Goal: Task Accomplishment & Management: Complete application form

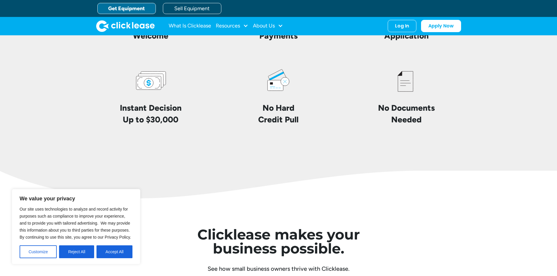
scroll to position [1257, 0]
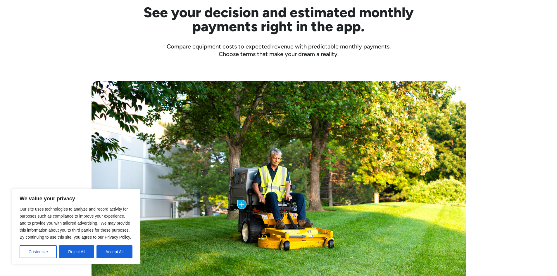
scroll to position [292, 0]
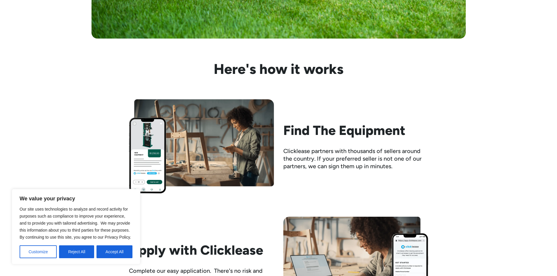
scroll to position [526, 0]
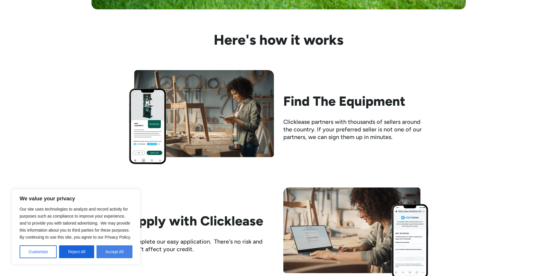
click at [125, 252] on button "Accept All" at bounding box center [114, 252] width 36 height 13
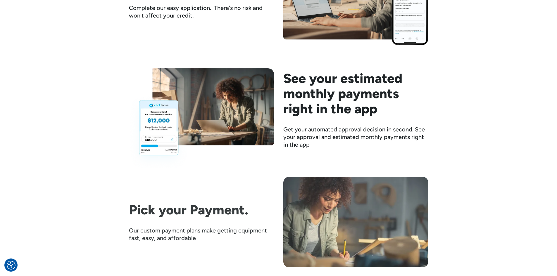
scroll to position [877, 0]
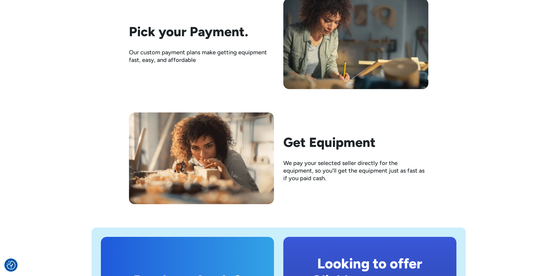
scroll to position [947, 0]
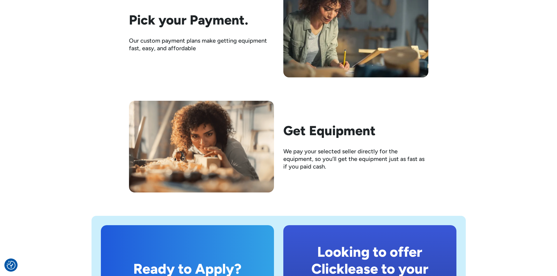
click at [465, 210] on div "Ready to Apply? Apply Now Looking to offer Clicklease to your customers? Learn …" at bounding box center [278, 278] width 533 height 170
click at [471, 211] on div "Ready to Apply? Apply Now Looking to offer Clicklease to your customers? Learn …" at bounding box center [278, 278] width 533 height 170
click at [461, 204] on div "Ready to Apply? Apply Now Looking to offer Clicklease to your customers? Learn …" at bounding box center [278, 278] width 533 height 170
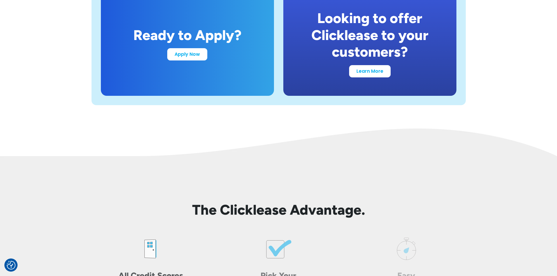
scroll to position [1385, 0]
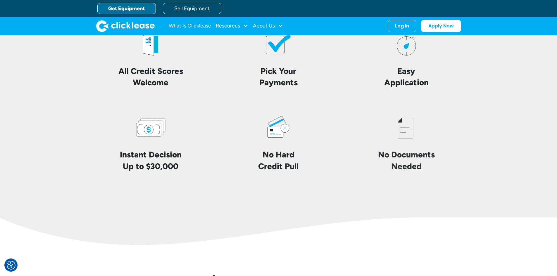
click at [230, 104] on div "All Credit Scores Welcome Pick Your Payments Easy Application Instant Decision …" at bounding box center [278, 100] width 374 height 144
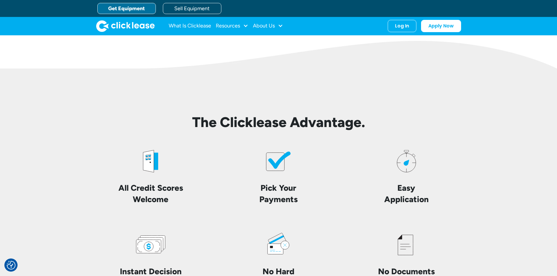
scroll to position [1122, 0]
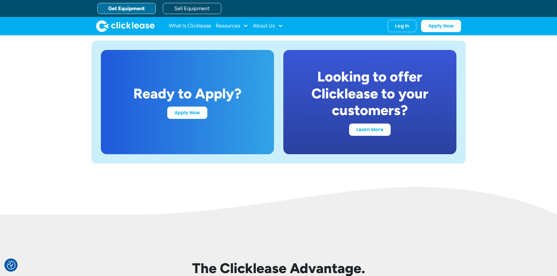
click at [343, 81] on div "Looking to offer Clicklease to your customers?" at bounding box center [369, 93] width 145 height 51
